Goal: Task Accomplishment & Management: Manage account settings

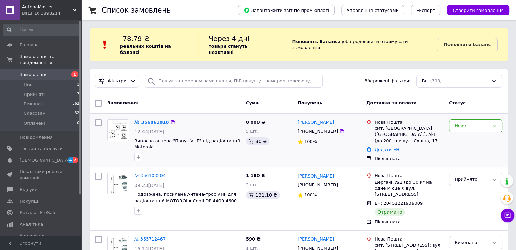
scroll to position [68, 0]
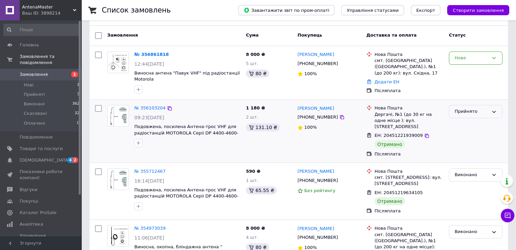
click at [487, 108] on div "Прийнято" at bounding box center [476, 111] width 54 height 13
click at [475, 120] on li "Виконано" at bounding box center [475, 126] width 53 height 13
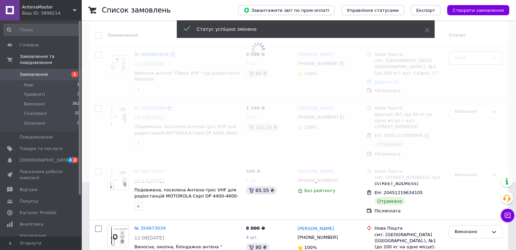
scroll to position [34, 0]
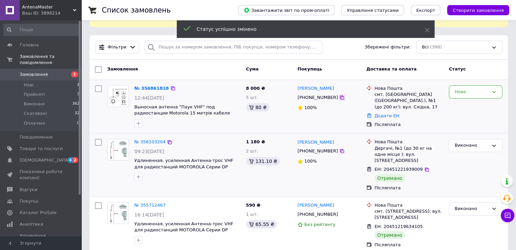
click at [339, 95] on icon at bounding box center [341, 97] width 5 height 5
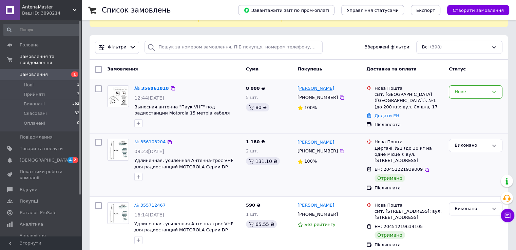
drag, startPoint x: 336, startPoint y: 83, endPoint x: 297, endPoint y: 82, distance: 38.3
click at [297, 85] on div "[PERSON_NAME]" at bounding box center [329, 89] width 65 height 8
copy link "[PERSON_NAME]"
click at [385, 113] on link "Додати ЕН" at bounding box center [386, 115] width 25 height 5
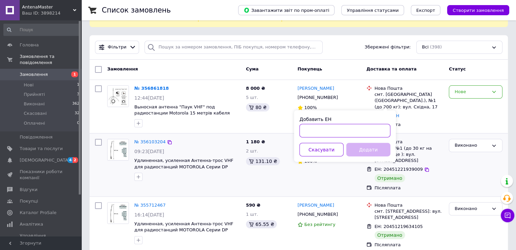
click at [303, 130] on input "Добавить ЕН" at bounding box center [344, 131] width 91 height 14
paste input "20451225177791"
type input "20451225177791"
click at [366, 150] on button "Додати" at bounding box center [368, 150] width 44 height 14
